Goal: Book appointment/travel/reservation

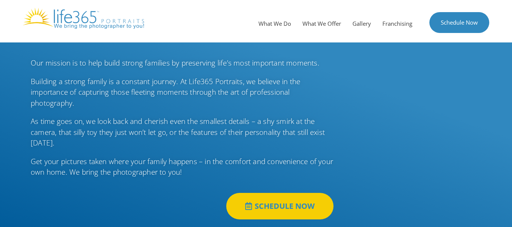
click at [87, 19] on img at bounding box center [83, 18] width 121 height 21
click at [358, 29] on link "Gallery" at bounding box center [362, 23] width 30 height 23
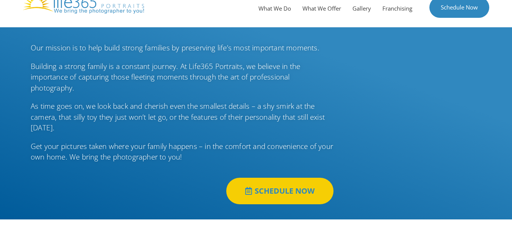
click at [287, 182] on link "SCHEDULE NOW" at bounding box center [279, 191] width 107 height 27
